Goal: Task Accomplishment & Management: Manage account settings

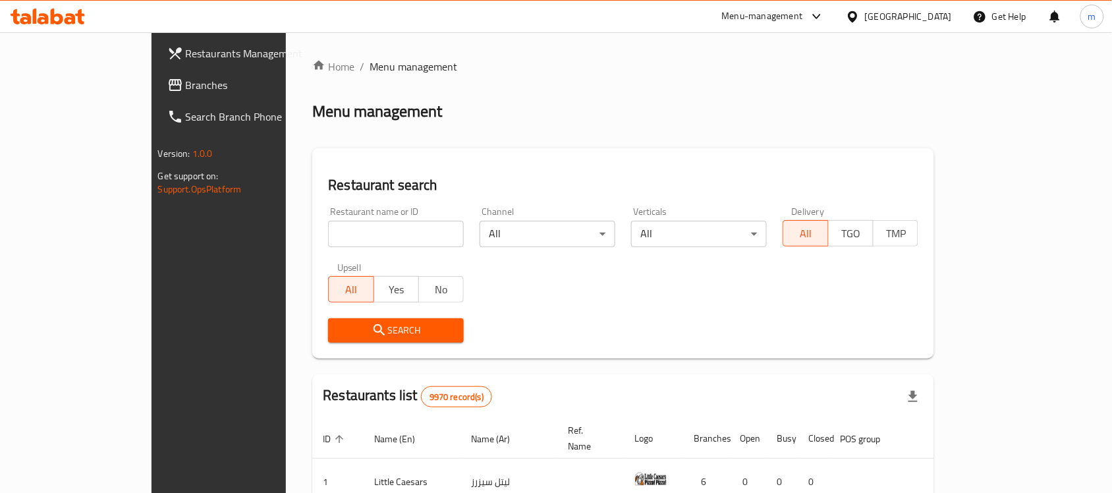
click at [936, 13] on div "[GEOGRAPHIC_DATA]" at bounding box center [908, 16] width 87 height 14
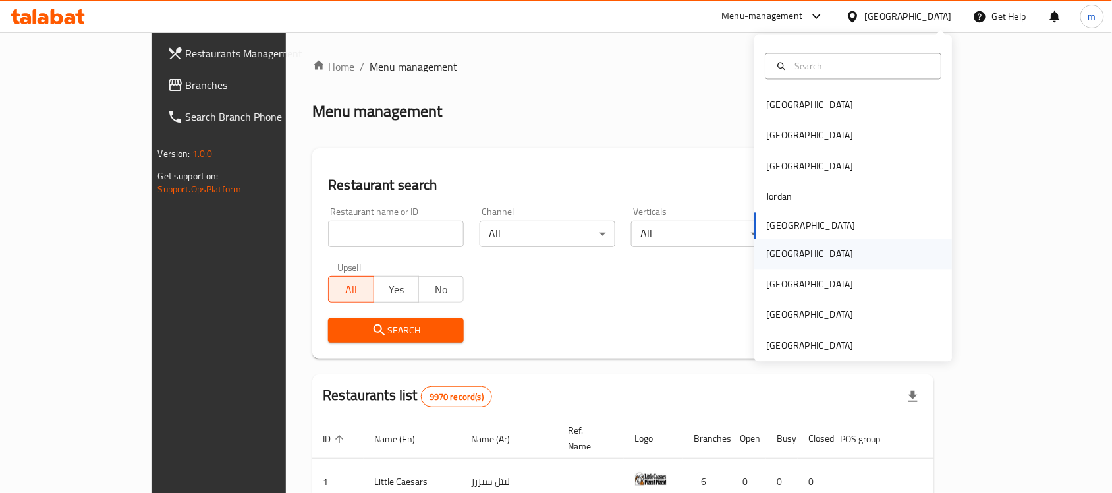
click at [774, 246] on div "[GEOGRAPHIC_DATA]" at bounding box center [810, 253] width 87 height 14
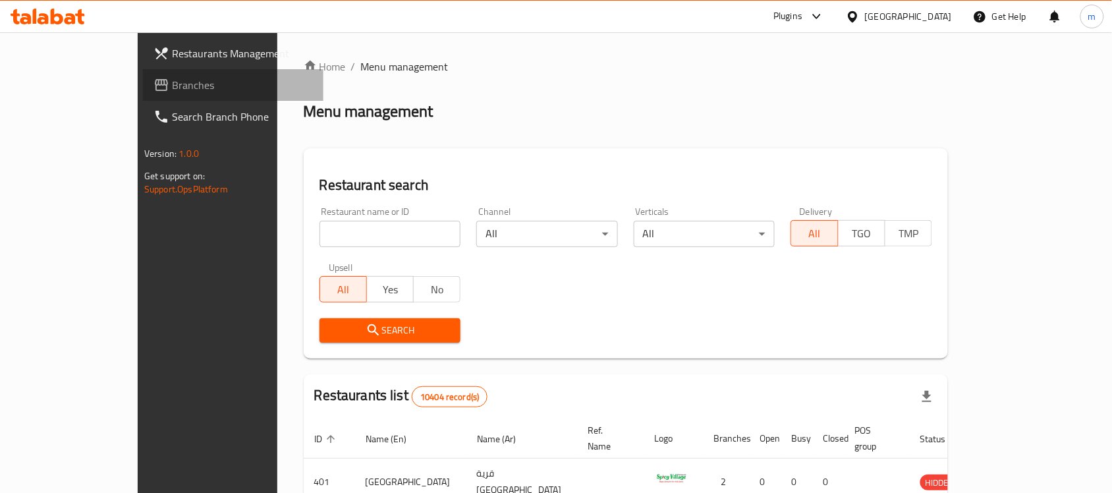
click at [172, 89] on span "Branches" at bounding box center [242, 85] width 141 height 16
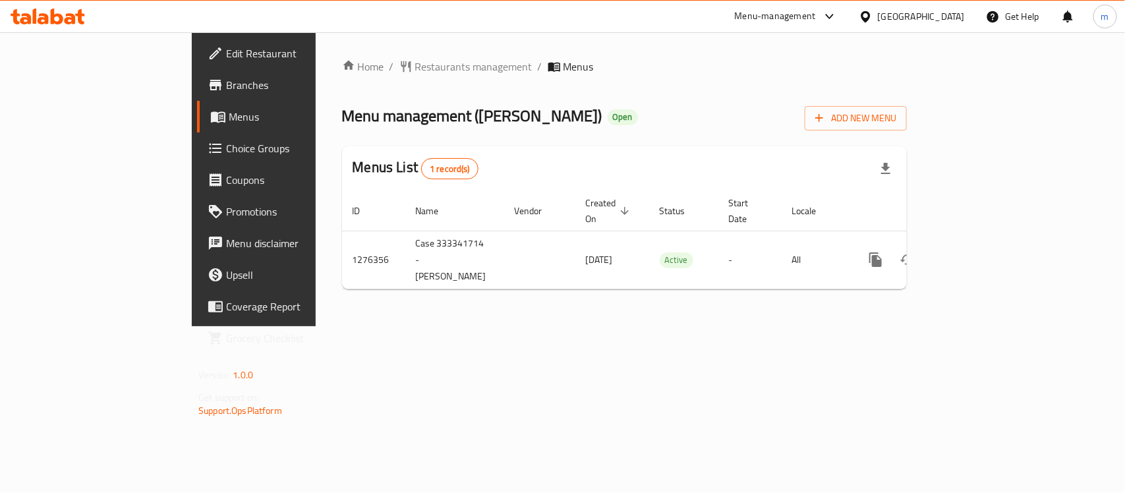
click at [521, 145] on div "Home / Restaurants management / Menus Menu management ( Bella Vita ) Open Add N…" at bounding box center [624, 179] width 565 height 241
click at [578, 46] on div "Home / Restaurants management / Menus Menu management ( Bella Vita ) Open Add N…" at bounding box center [624, 179] width 617 height 294
click at [415, 65] on span "Restaurants management" at bounding box center [473, 67] width 117 height 16
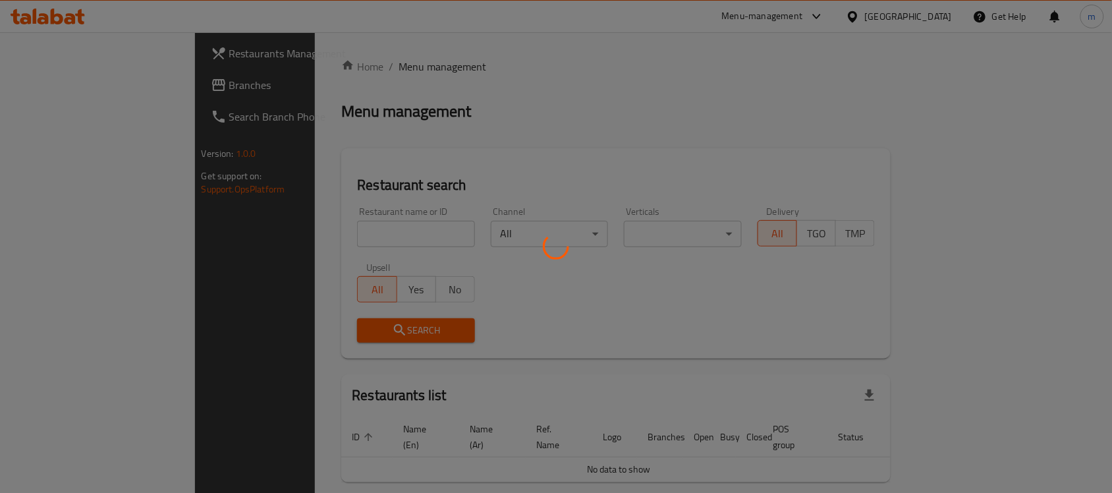
click at [317, 231] on div at bounding box center [556, 246] width 1112 height 493
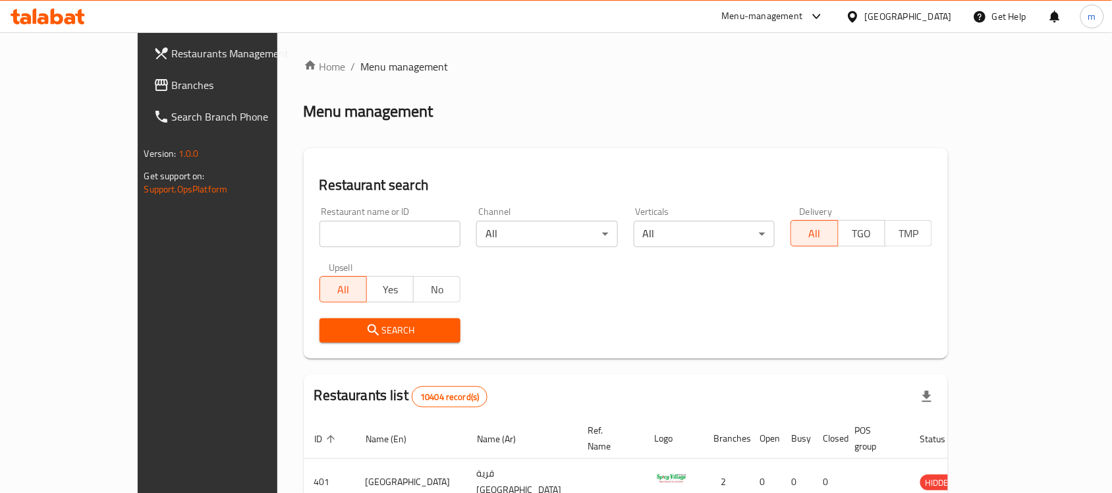
click at [320, 231] on input "search" at bounding box center [391, 234] width 142 height 26
paste input "691934"
type input "691934"
click button "Search" at bounding box center [391, 330] width 142 height 24
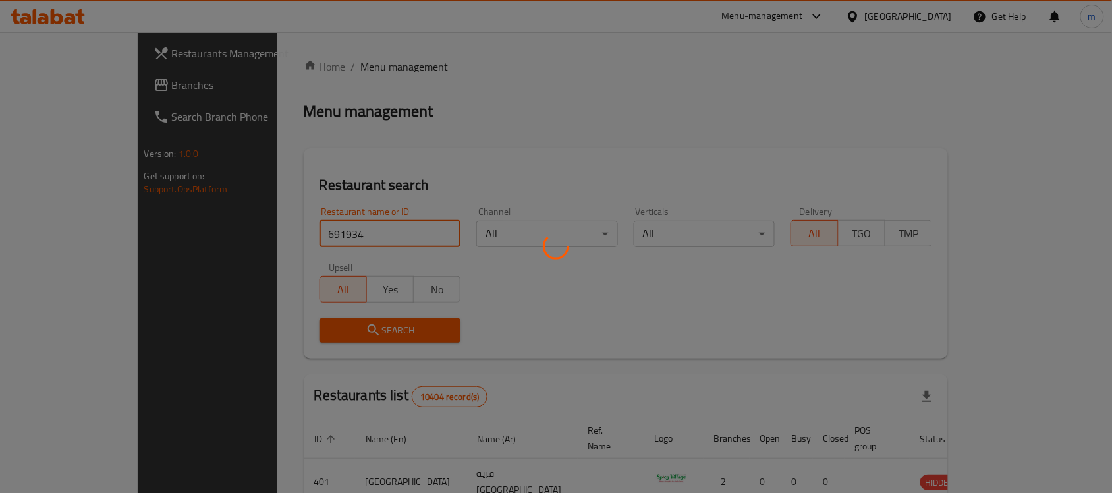
click button "Search" at bounding box center [391, 330] width 142 height 24
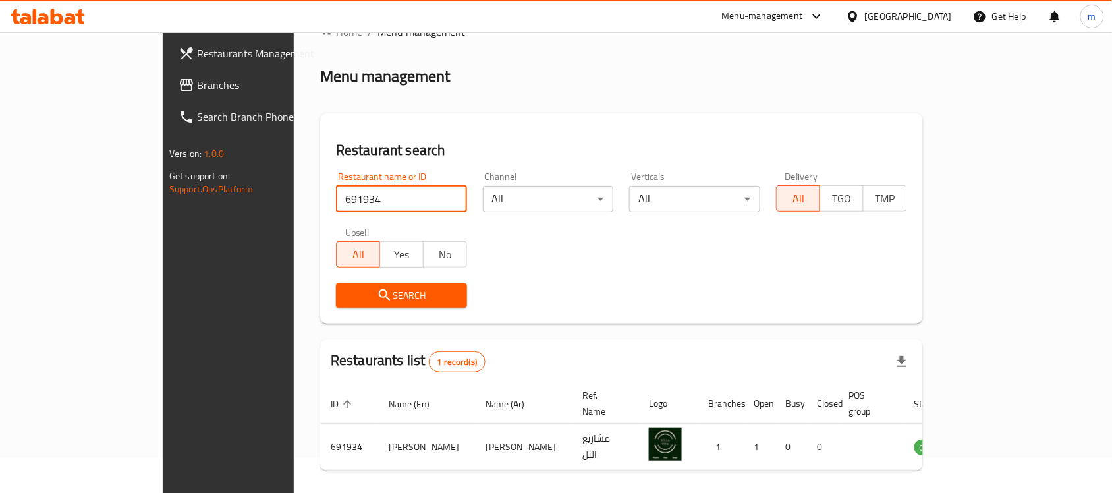
scroll to position [69, 0]
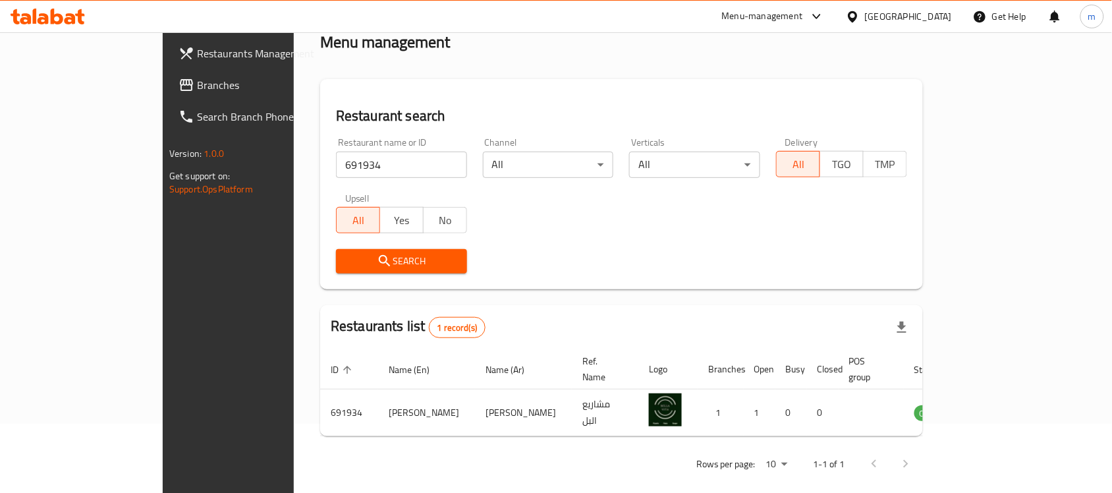
click at [399, 120] on h2 "Restaurant search" at bounding box center [621, 116] width 571 height 20
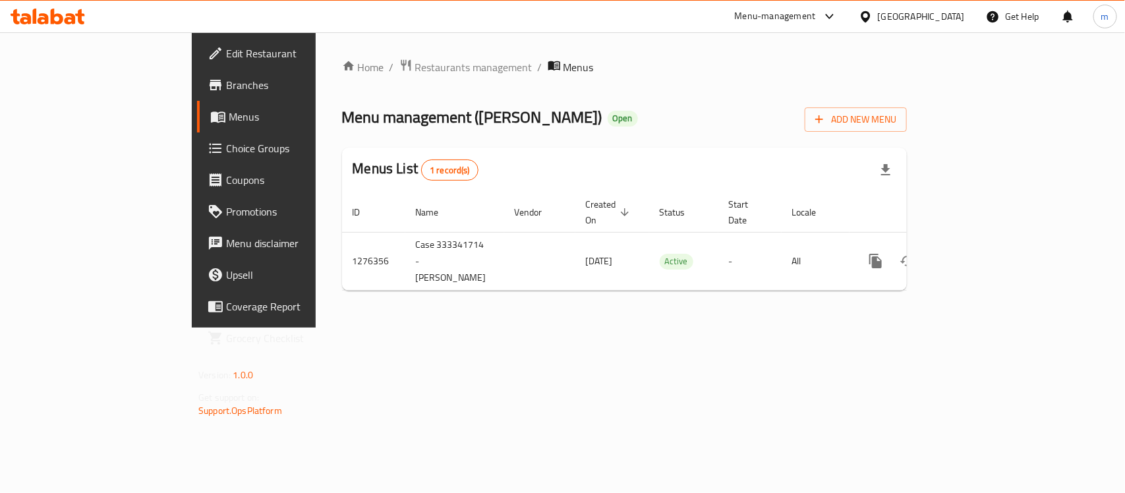
click at [226, 244] on span "Menu disclaimer" at bounding box center [297, 243] width 143 height 16
click at [197, 192] on link "Coupons" at bounding box center [288, 180] width 183 height 32
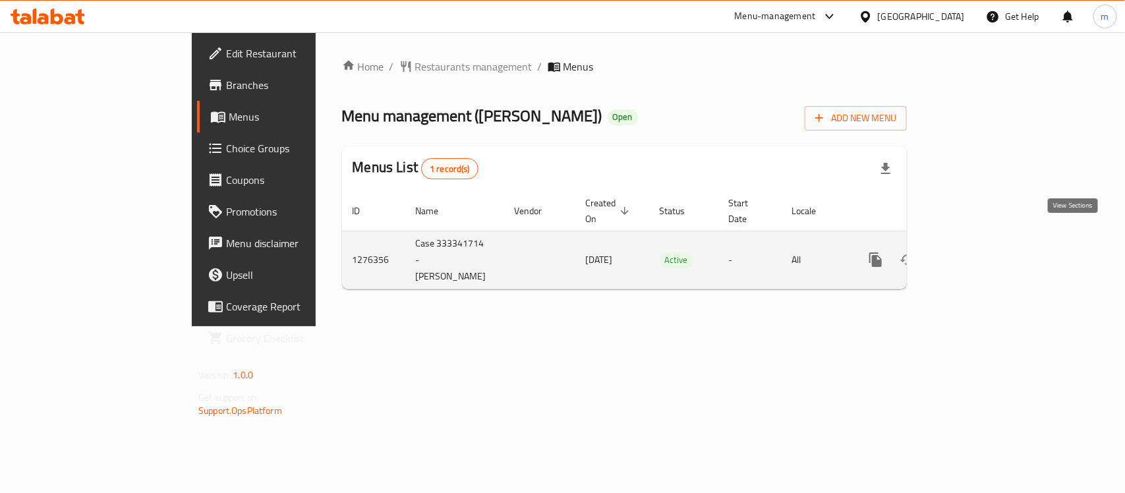
click at [978, 252] on icon "enhanced table" at bounding box center [971, 260] width 16 height 16
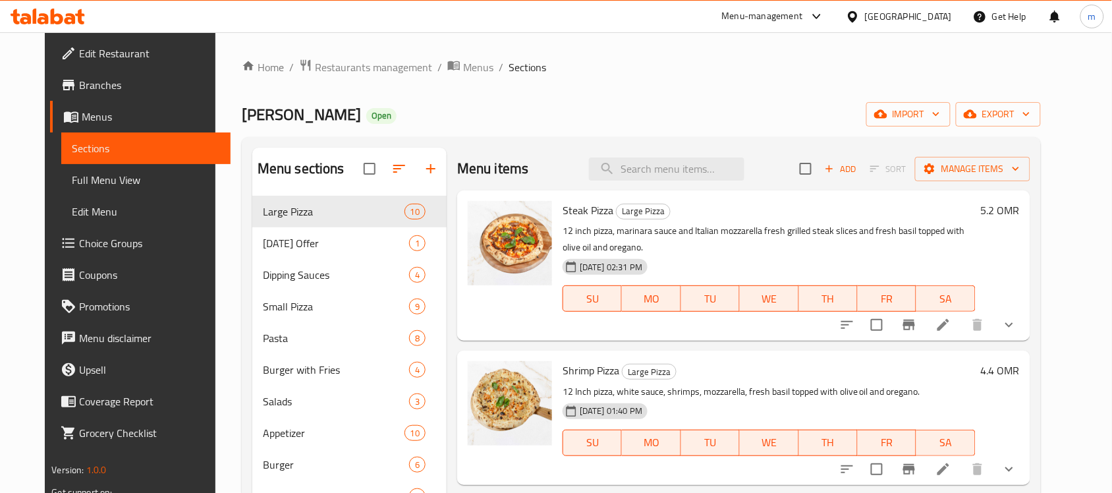
click at [79, 237] on span "Choice Groups" at bounding box center [149, 243] width 141 height 16
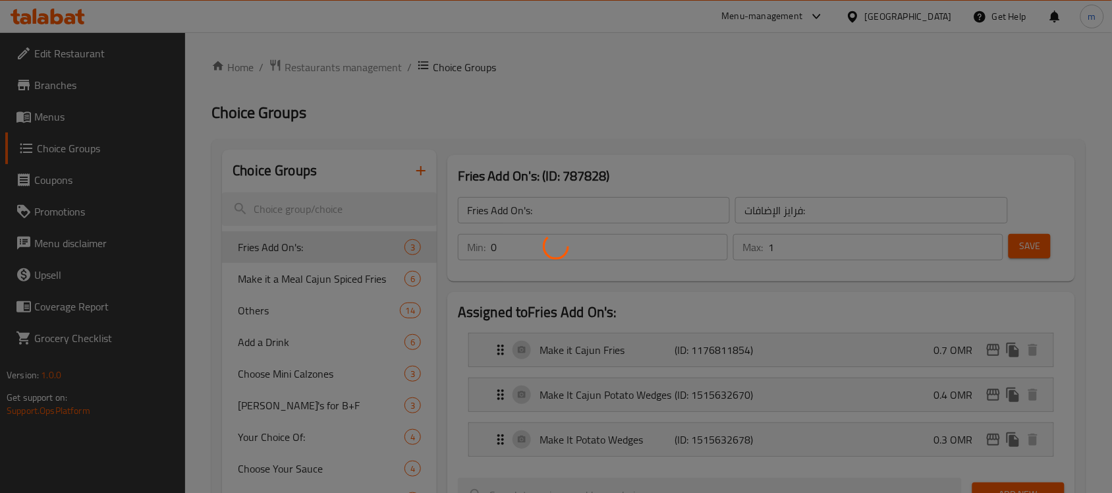
scroll to position [82, 0]
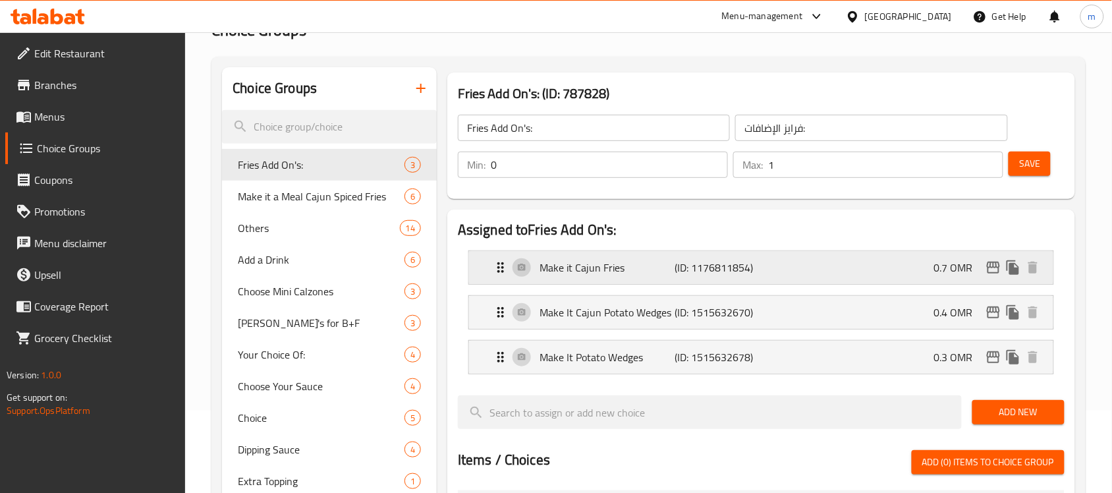
click at [634, 267] on p "Make it Cajun Fries" at bounding box center [607, 268] width 135 height 16
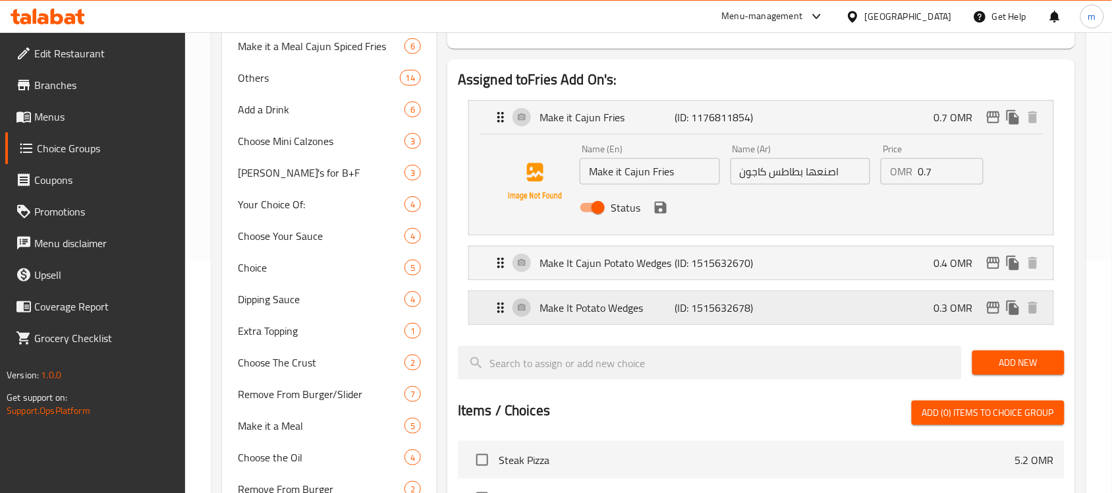
scroll to position [247, 0]
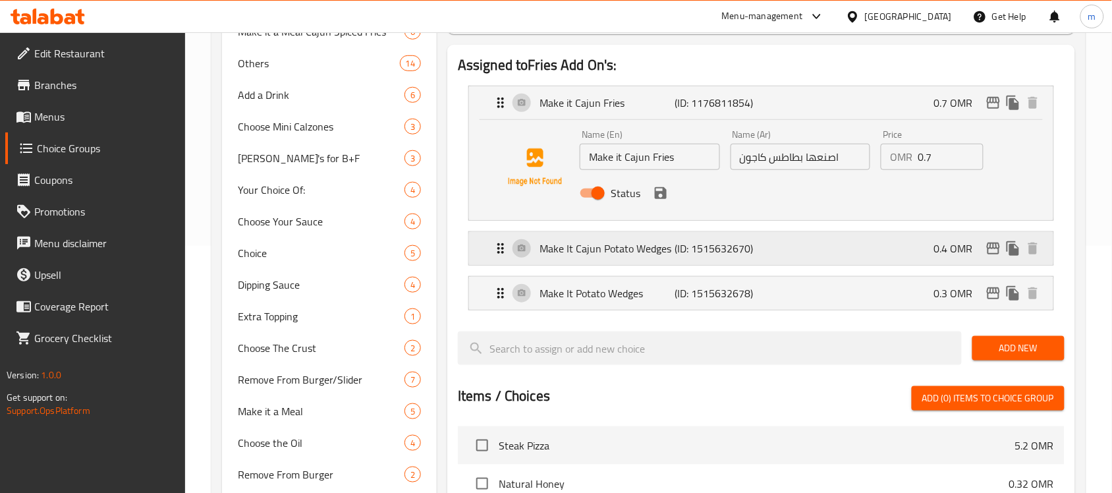
click at [615, 248] on p "Make It Cajun Potato Wedges" at bounding box center [607, 248] width 135 height 16
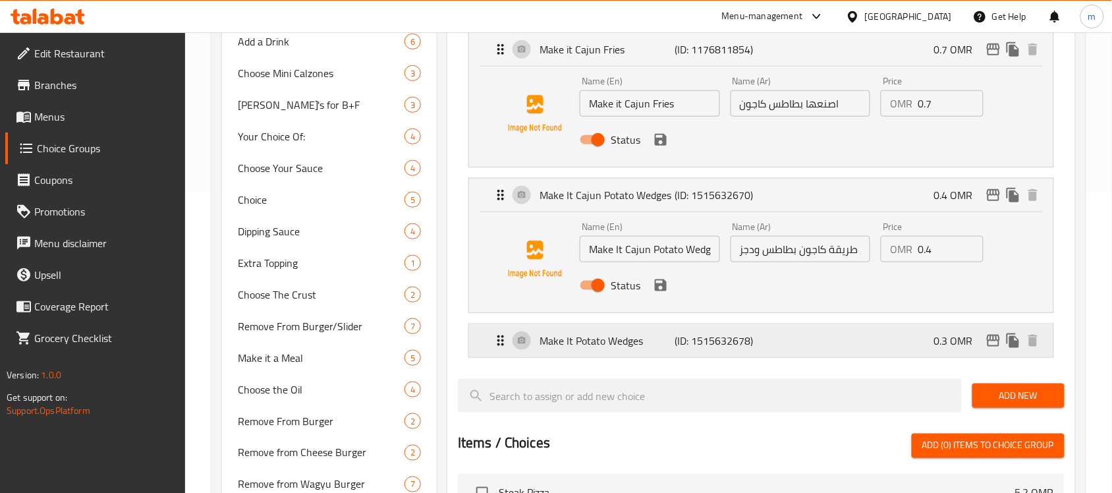
scroll to position [329, 0]
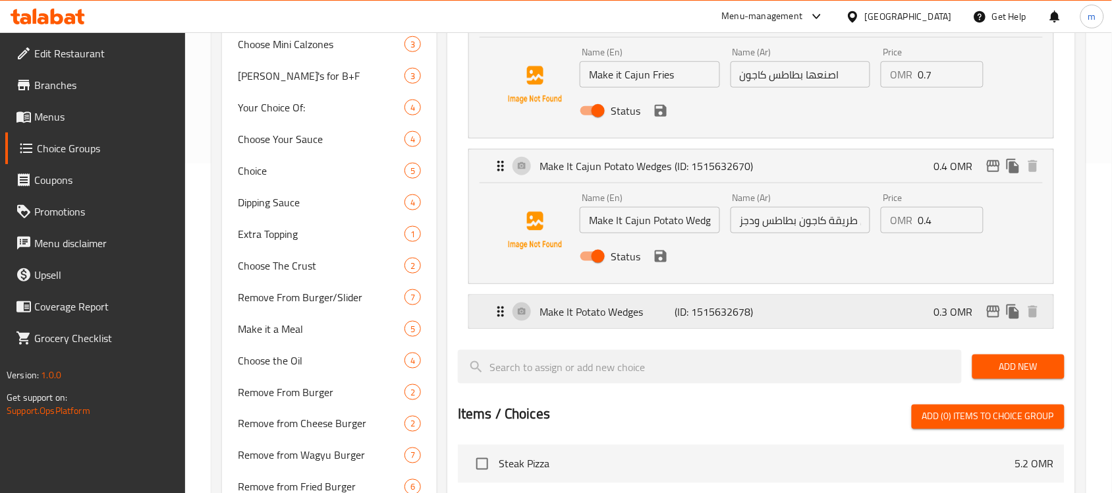
click at [627, 313] on p "Make It Potato Wedges" at bounding box center [607, 312] width 135 height 16
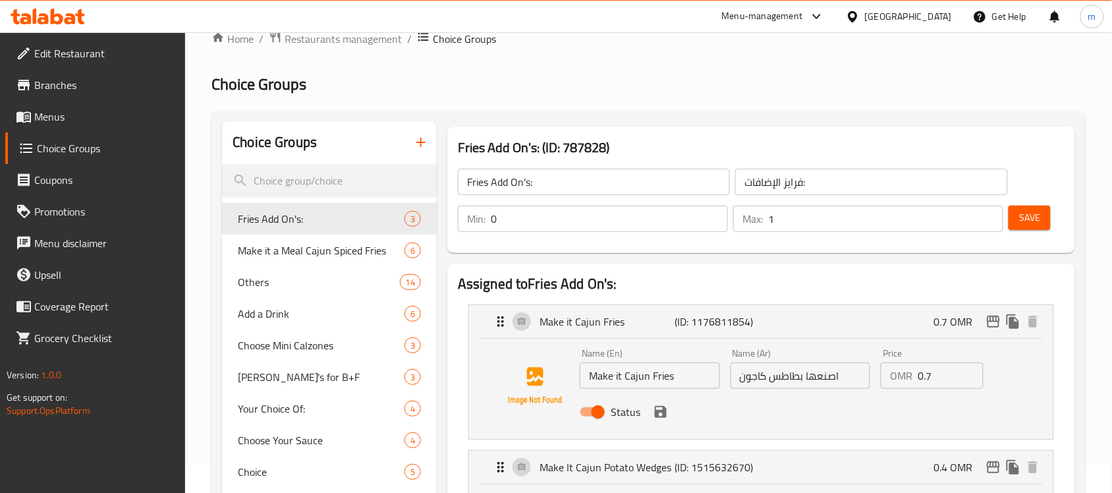
scroll to position [0, 0]
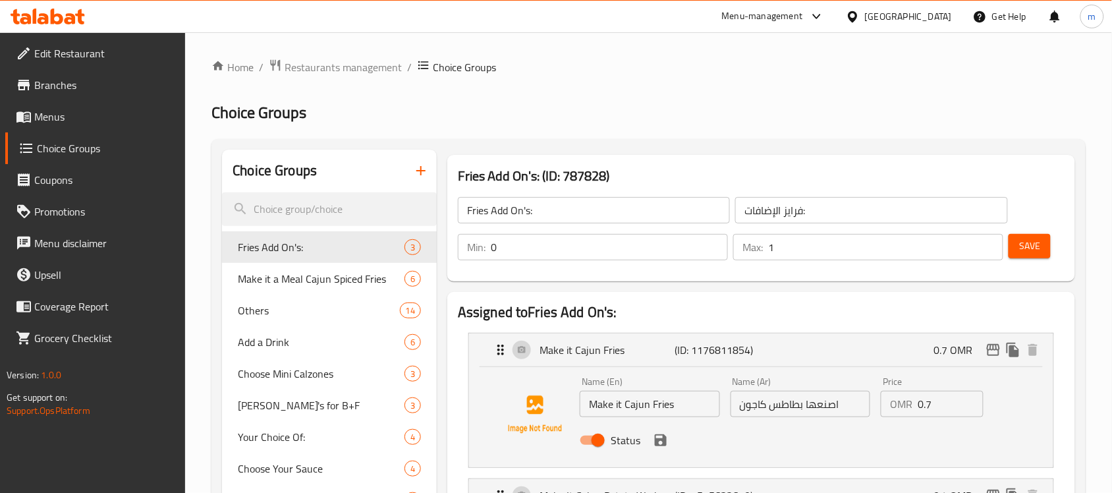
click at [377, 111] on h2 "Choice Groups" at bounding box center [648, 112] width 874 height 21
click at [58, 87] on span "Branches" at bounding box center [104, 85] width 141 height 16
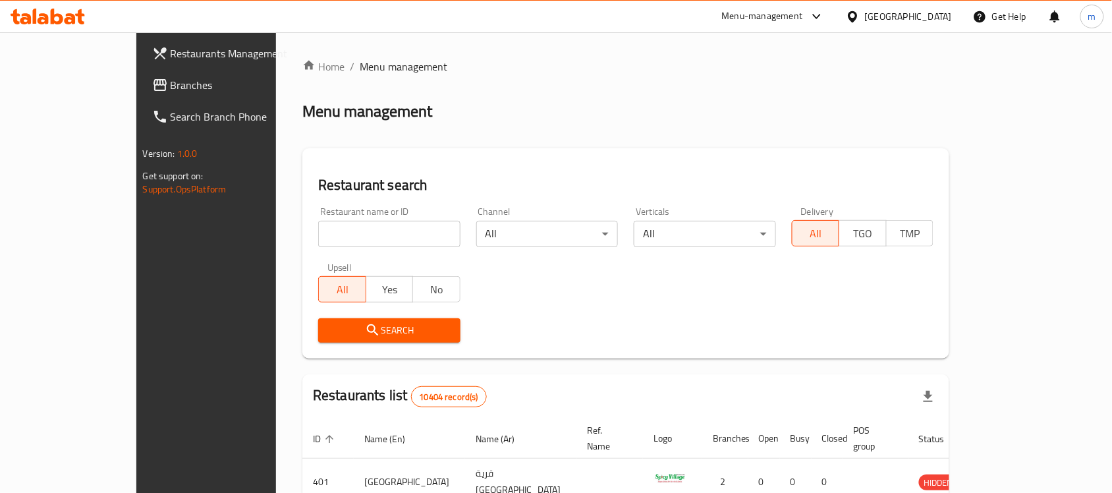
click at [171, 77] on span "Branches" at bounding box center [241, 85] width 141 height 16
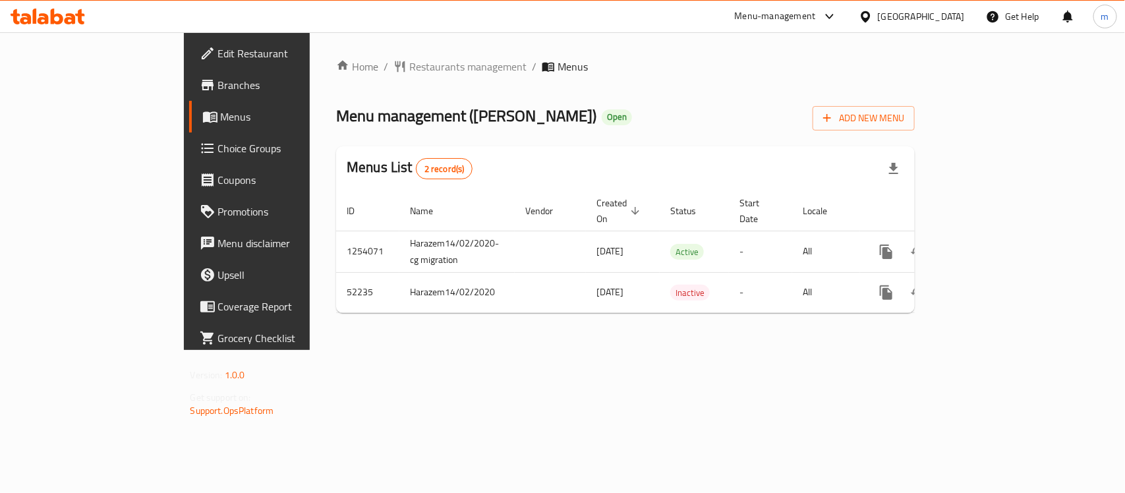
click at [621, 104] on div "Menu management ( [PERSON_NAME] ) Open Add New Menu" at bounding box center [625, 116] width 578 height 30
click at [626, 111] on div "Menu management ( Hachi Basha ) Open Add New Menu" at bounding box center [625, 116] width 578 height 30
click at [409, 68] on span "Restaurants management" at bounding box center [467, 67] width 117 height 16
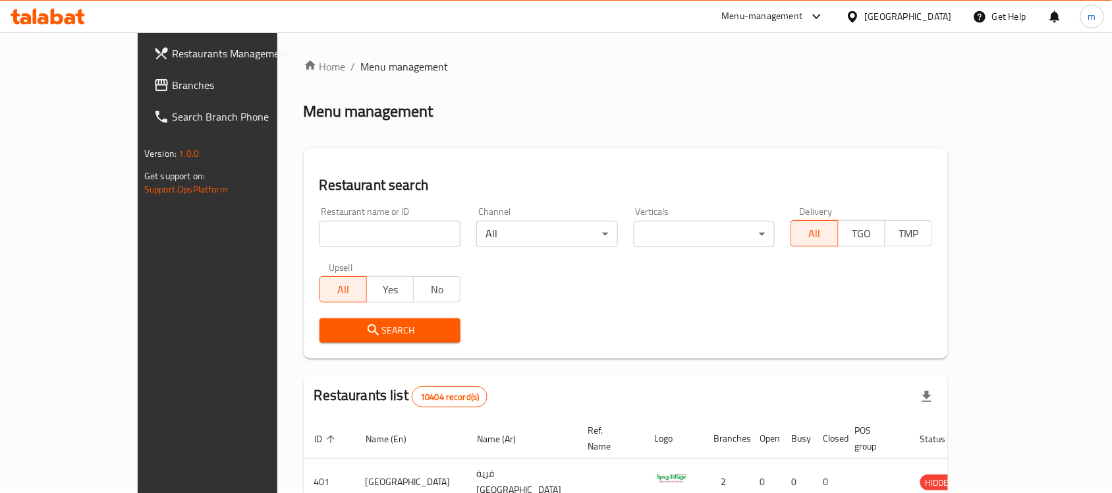
click at [352, 226] on input "search" at bounding box center [391, 234] width 142 height 26
paste input "26018"
type input "26018"
click button "Search" at bounding box center [391, 330] width 142 height 24
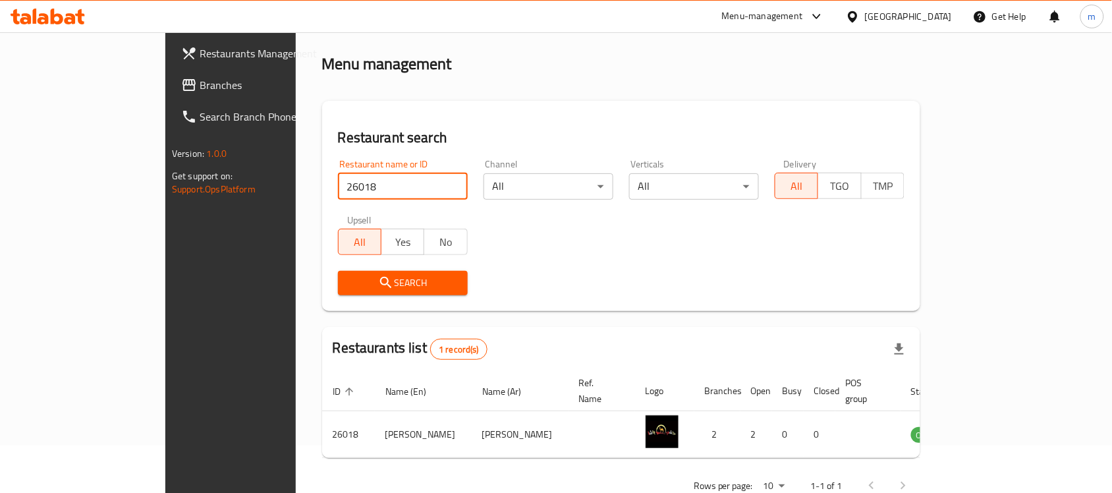
scroll to position [69, 0]
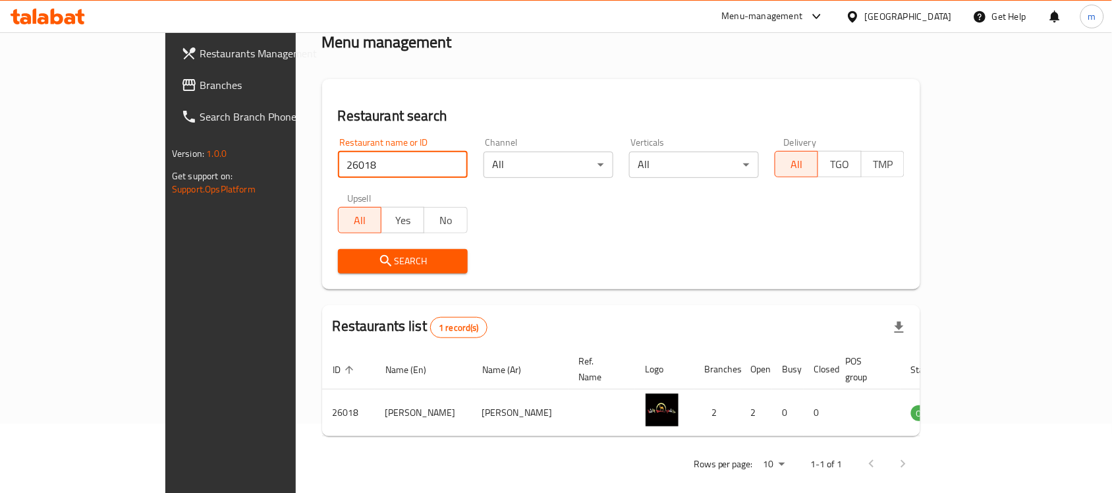
click at [806, 229] on div "Restaurant name or ID 26018 Restaurant name or ID Channel All ​ Verticals All ​…" at bounding box center [621, 206] width 582 height 152
click at [665, 225] on div "Restaurant name or ID 26018 Restaurant name or ID Channel All ​ Verticals All ​…" at bounding box center [621, 206] width 582 height 152
click at [338, 160] on input "26018" at bounding box center [403, 165] width 130 height 26
click at [171, 74] on link "Branches" at bounding box center [261, 85] width 181 height 32
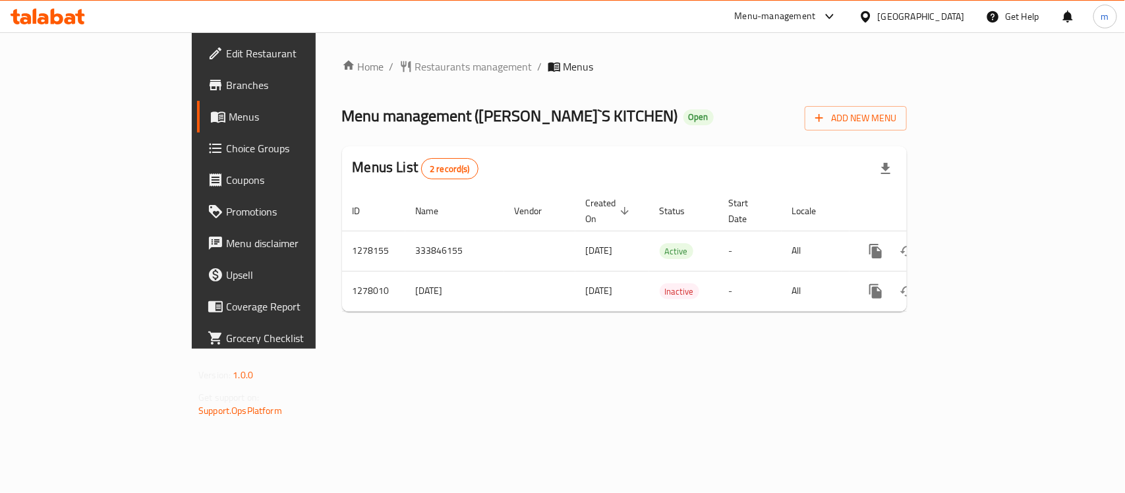
click at [644, 86] on div "Home / Restaurants management / Menus Menu management ( [PERSON_NAME]`S KITCHEN…" at bounding box center [624, 191] width 565 height 264
click at [415, 72] on span "Restaurants management" at bounding box center [473, 67] width 117 height 16
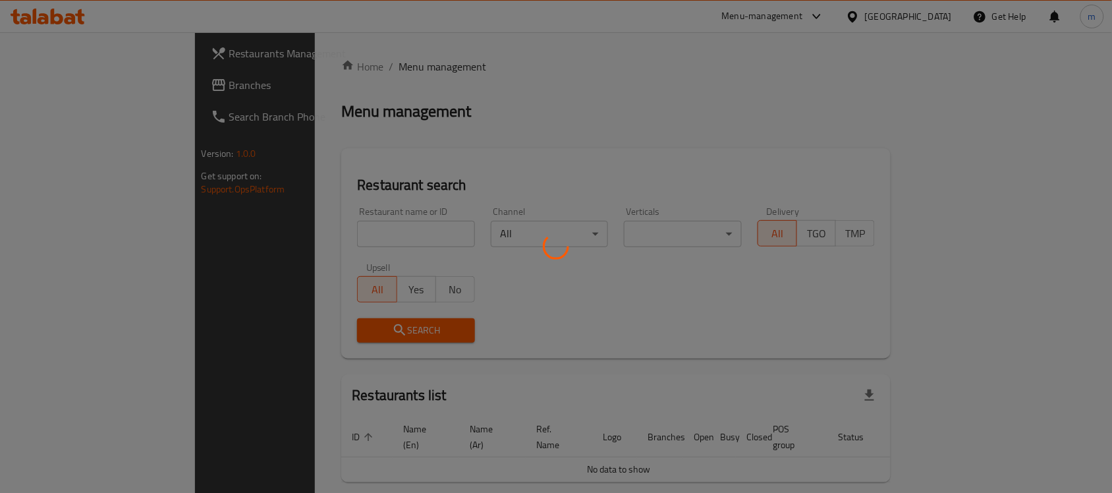
click at [325, 223] on div at bounding box center [556, 246] width 1112 height 493
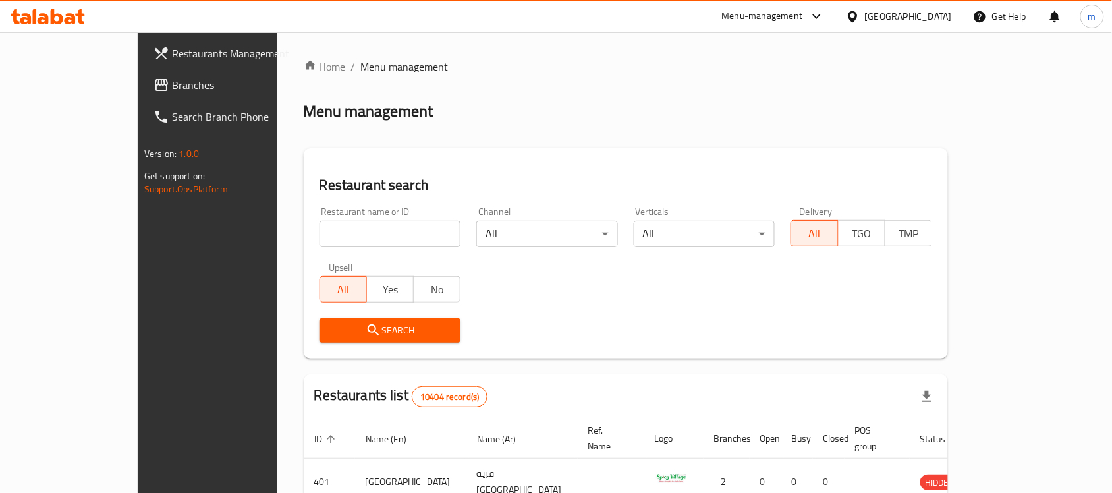
click at [324, 236] on input "search" at bounding box center [391, 234] width 142 height 26
paste input "692746"
type input "692746"
click button "Search" at bounding box center [391, 330] width 142 height 24
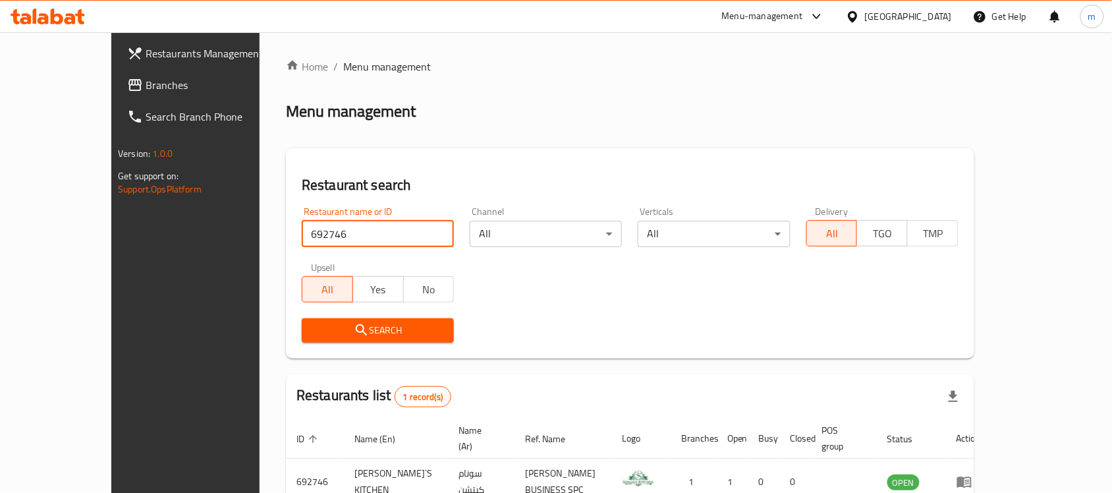
scroll to position [69, 0]
